Goal: Transaction & Acquisition: Purchase product/service

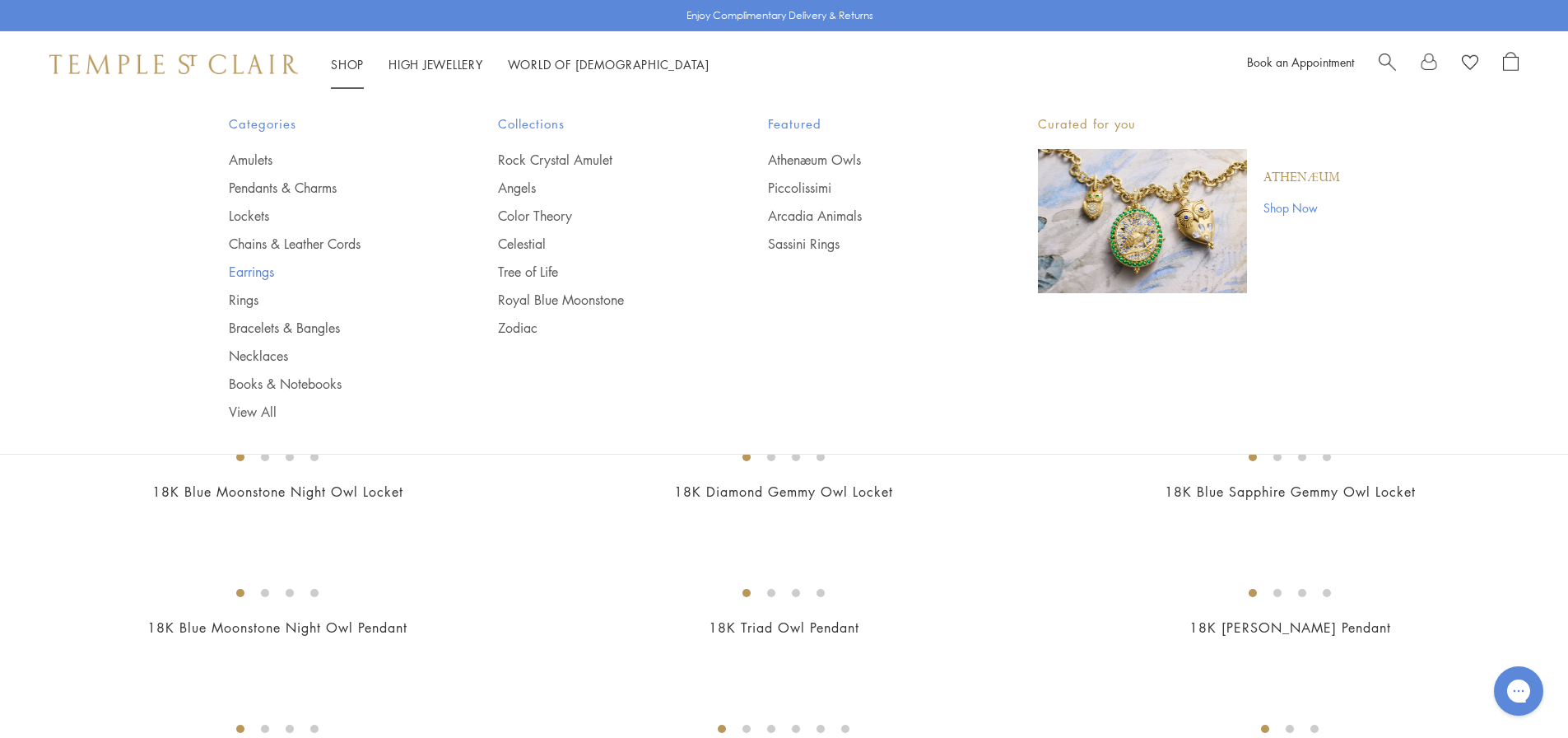
click at [258, 268] on link "Earrings" at bounding box center [331, 272] width 204 height 18
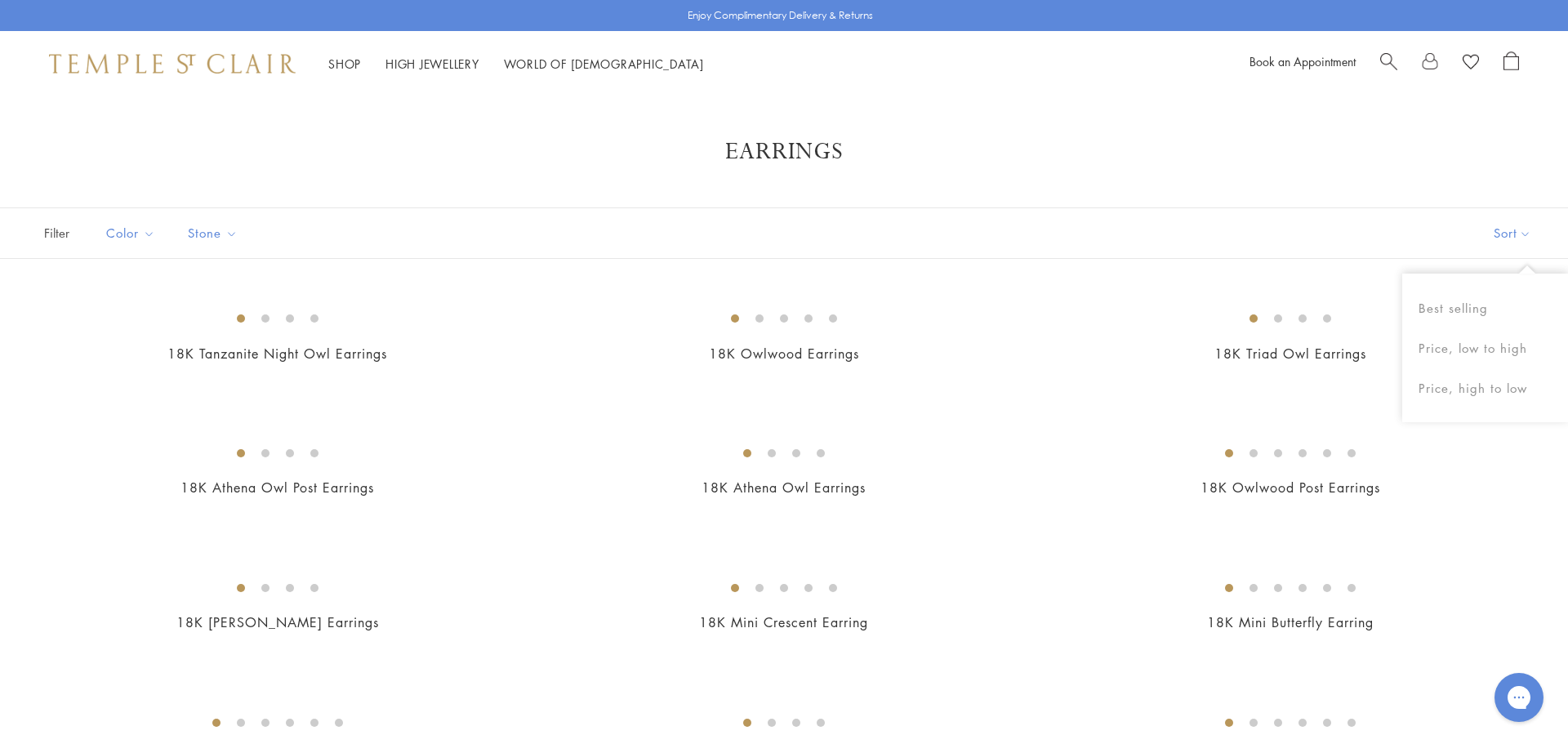
click at [1488, 240] on button "Sort" at bounding box center [1513, 234] width 111 height 50
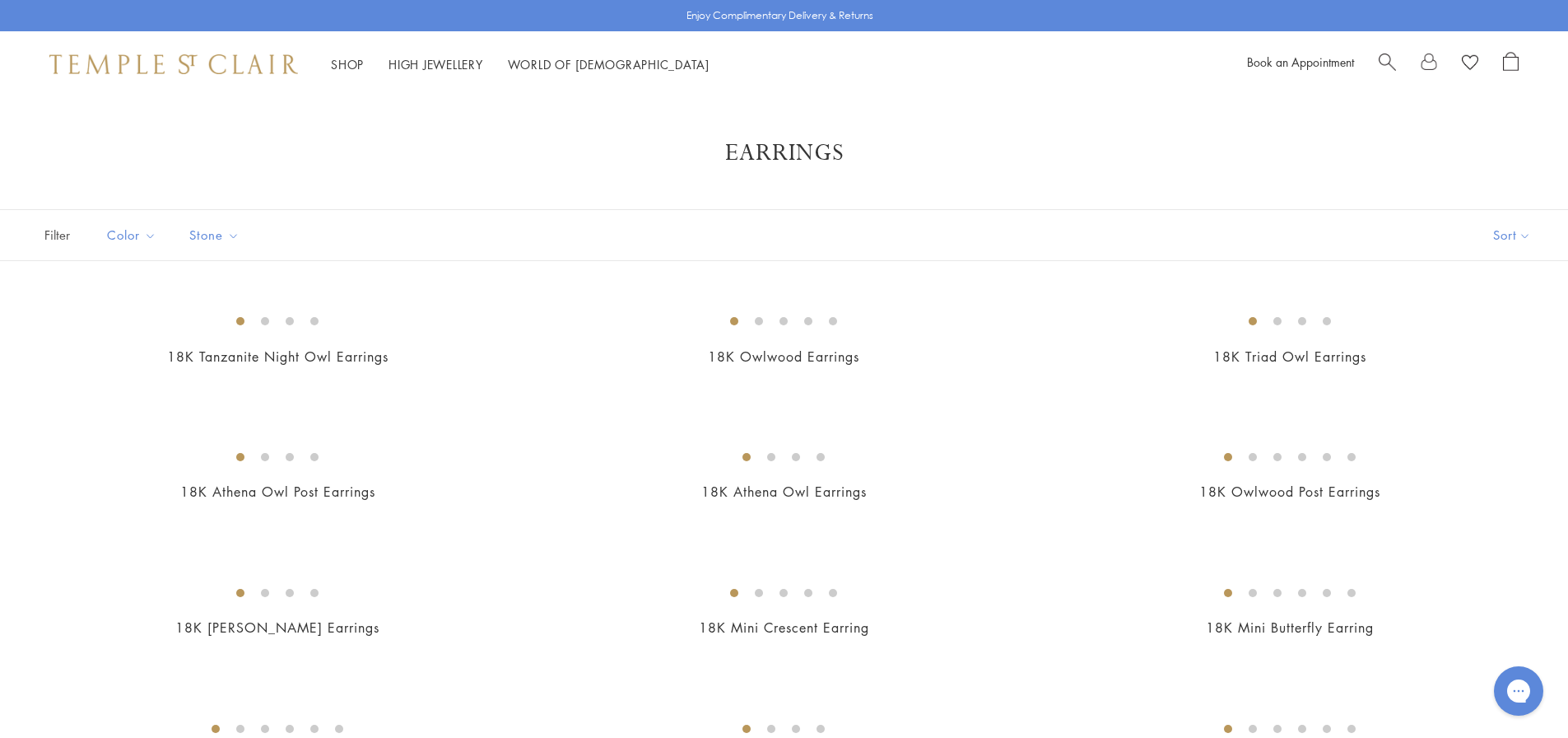
click at [1502, 238] on button "Sort" at bounding box center [1512, 235] width 112 height 50
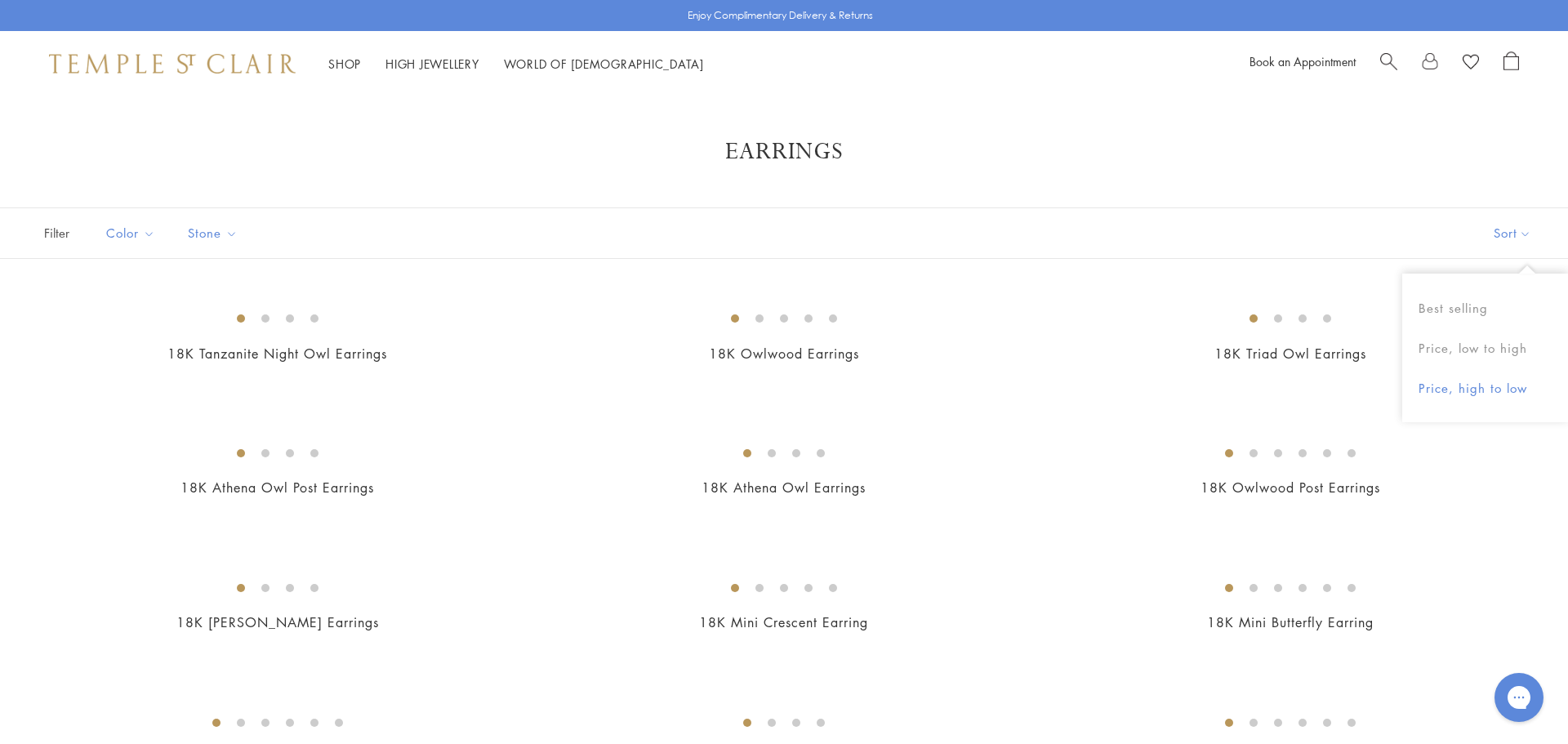
click at [1511, 385] on button "Price, high to low" at bounding box center [1486, 388] width 166 height 40
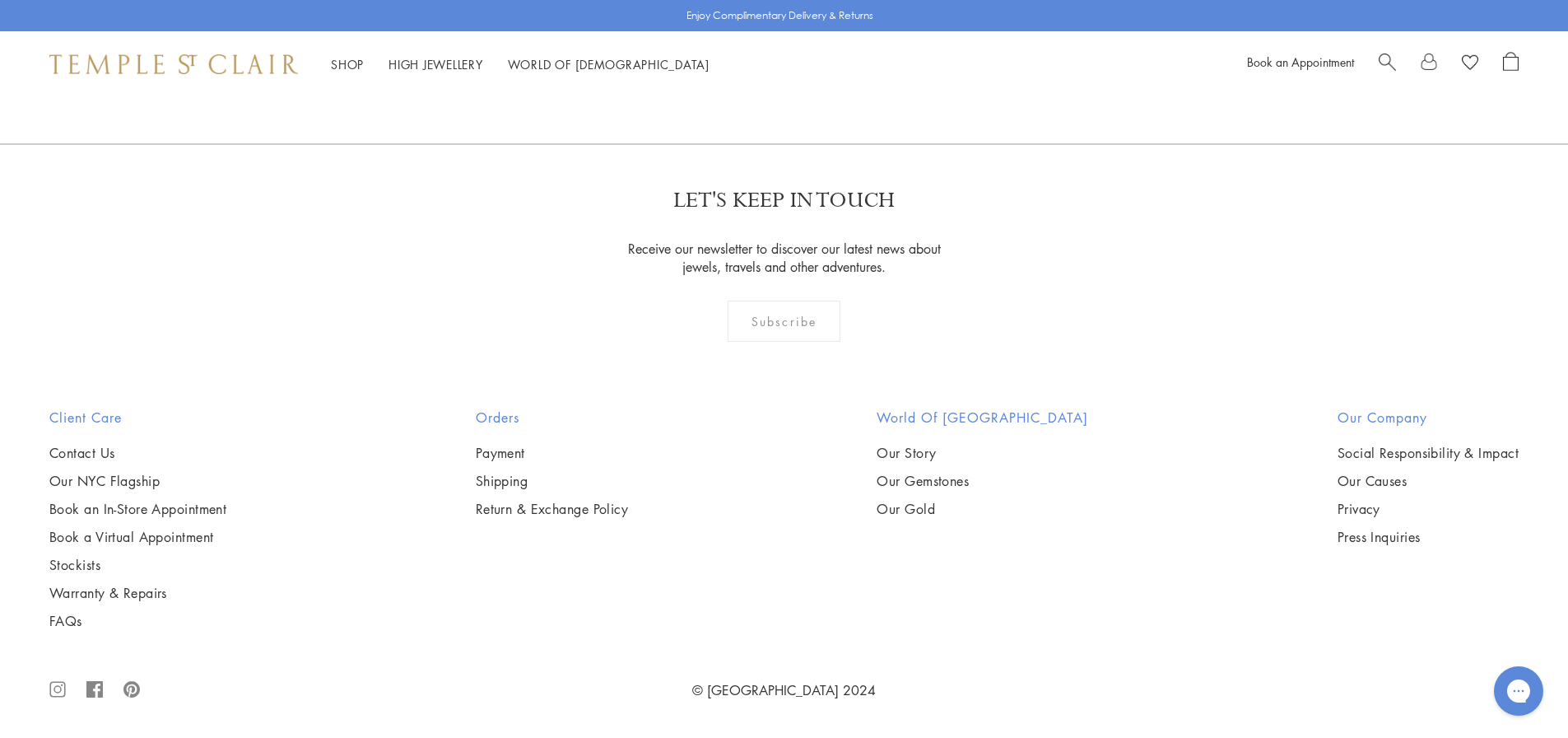
scroll to position [4281, 0]
click at [0, 0] on img at bounding box center [0, 0] width 0 height 0
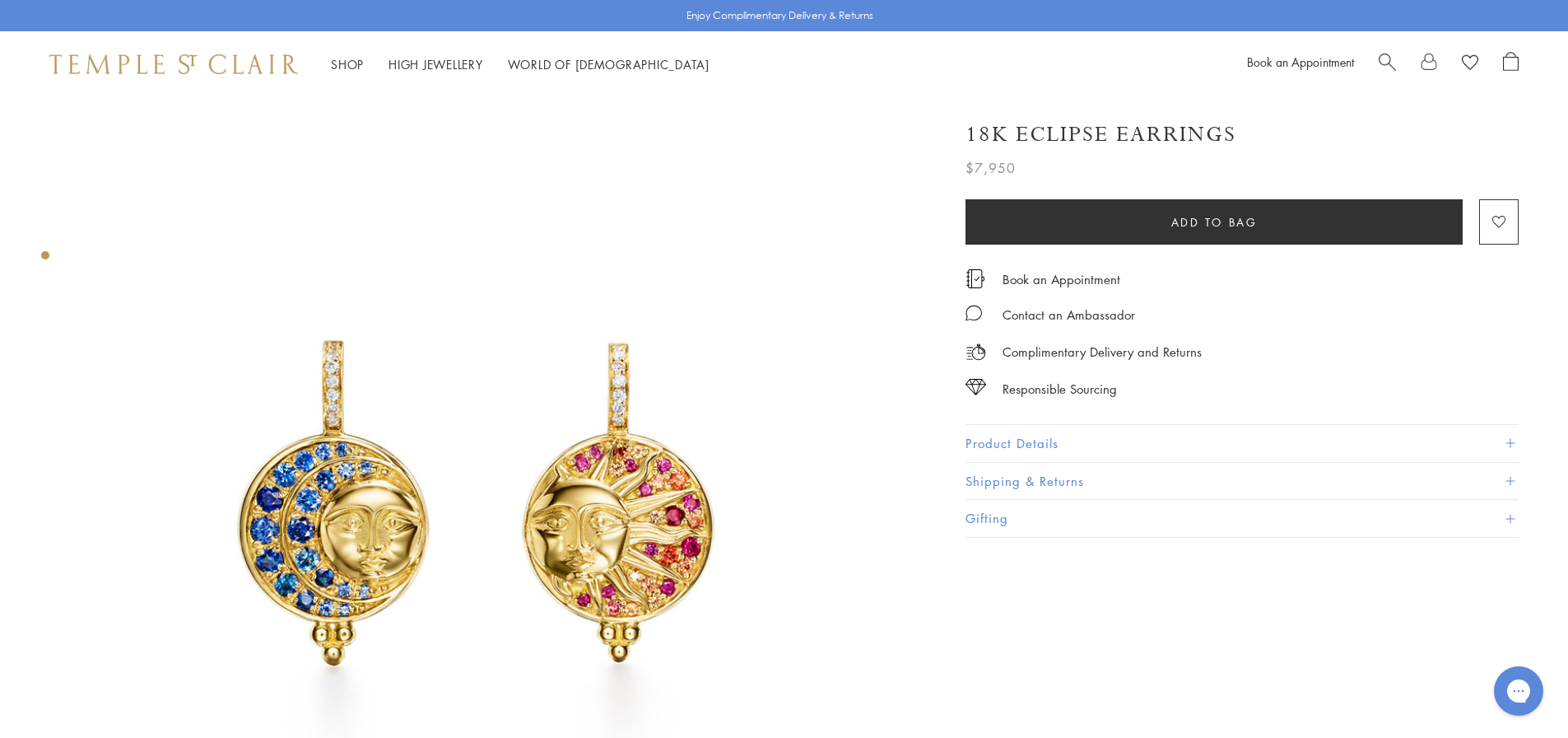
click at [1062, 451] on button "Product Details" at bounding box center [1241, 444] width 553 height 37
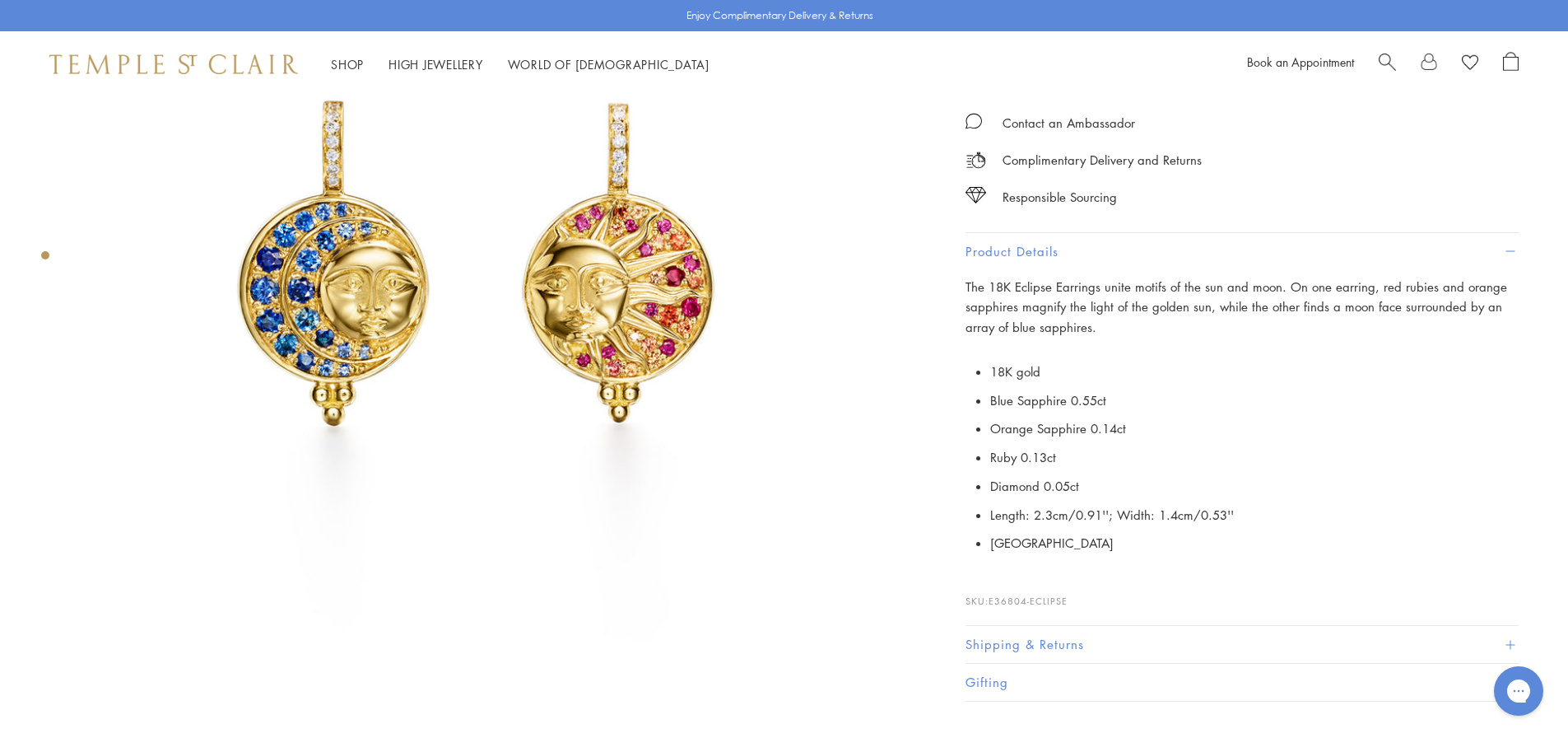
scroll to position [329, 0]
